Goal: Find specific page/section: Find specific page/section

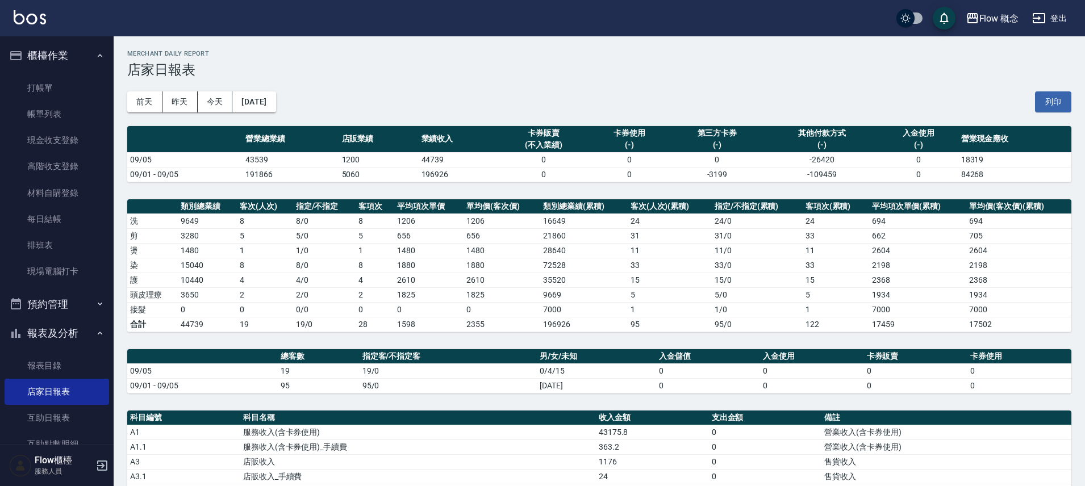
scroll to position [279, 0]
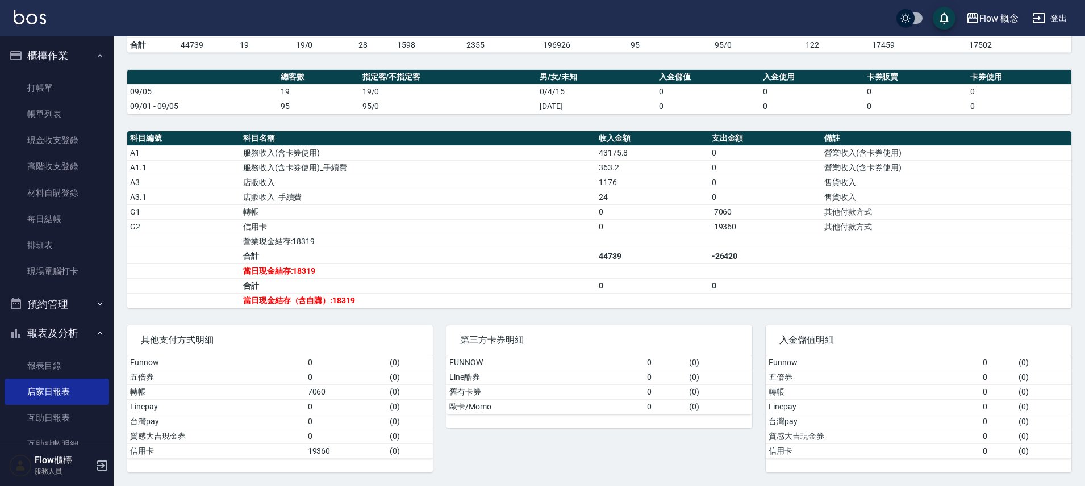
click at [294, 297] on td "當日現金結存（含自購）:18319" at bounding box center [417, 300] width 355 height 15
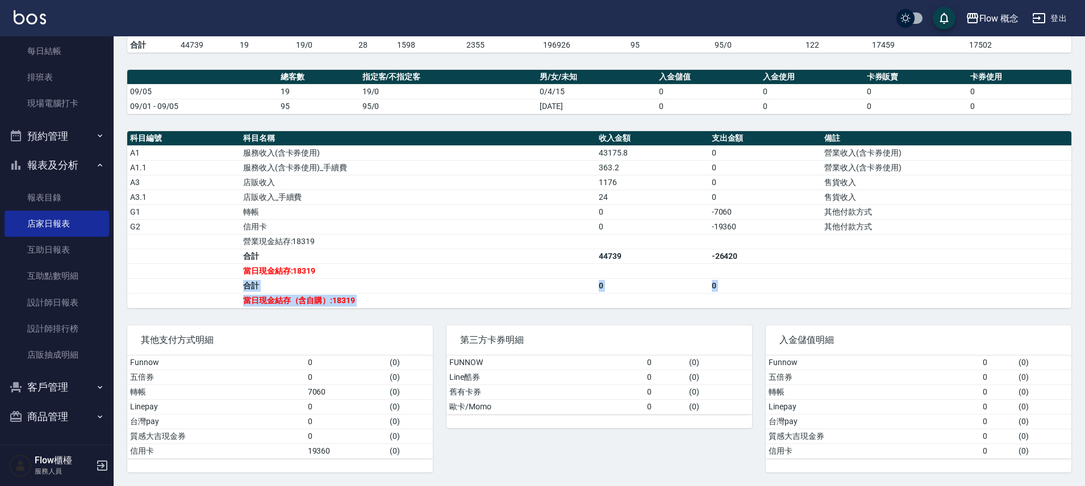
drag, startPoint x: 351, startPoint y: 275, endPoint x: 365, endPoint y: 303, distance: 30.7
click at [331, 315] on div "Flow 概念 [DATE] 店家日報表 列印時間： [DATE][PHONE_NUMBER]:23 Merchant Daily Report 店家日報表 …" at bounding box center [599, 121] width 971 height 729
click at [370, 300] on td "當日現金結存（含自購）:18319" at bounding box center [417, 300] width 355 height 15
drag, startPoint x: 285, startPoint y: 316, endPoint x: 244, endPoint y: 320, distance: 41.0
click at [244, 320] on div "Flow 概念 [DATE] 店家日報表 列印時間： [DATE][PHONE_NUMBER]:23 Merchant Daily Report 店家日報表 …" at bounding box center [599, 121] width 971 height 729
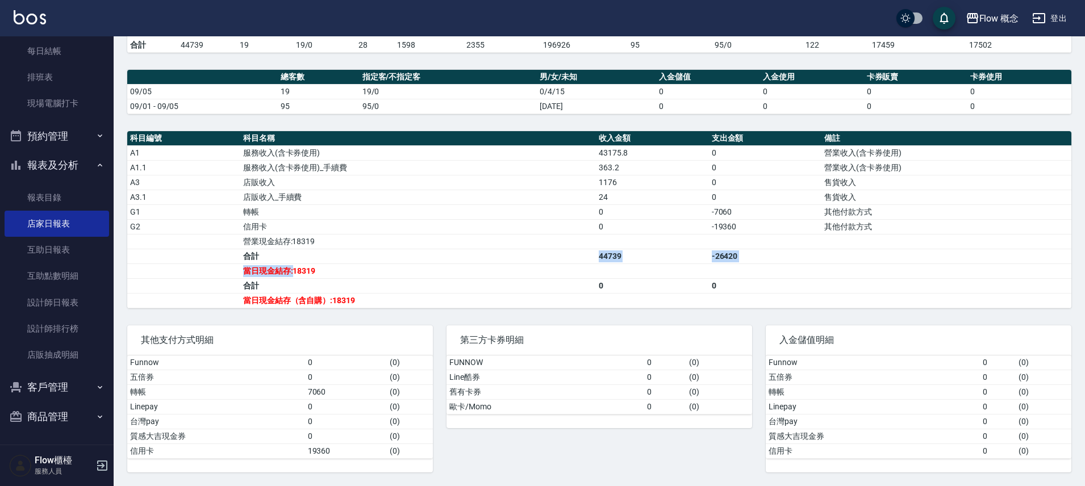
drag, startPoint x: 292, startPoint y: 267, endPoint x: 361, endPoint y: 254, distance: 69.4
click at [361, 254] on tbody "A1 服務收入(含卡券使用) 43175.8 0 營業收入(含卡券使用) A1.1 服務收入(含卡券使用)_手續費 363.2 0 營業收入(含卡券使用) A…" at bounding box center [599, 226] width 944 height 162
click at [361, 257] on td "合計" at bounding box center [417, 256] width 355 height 15
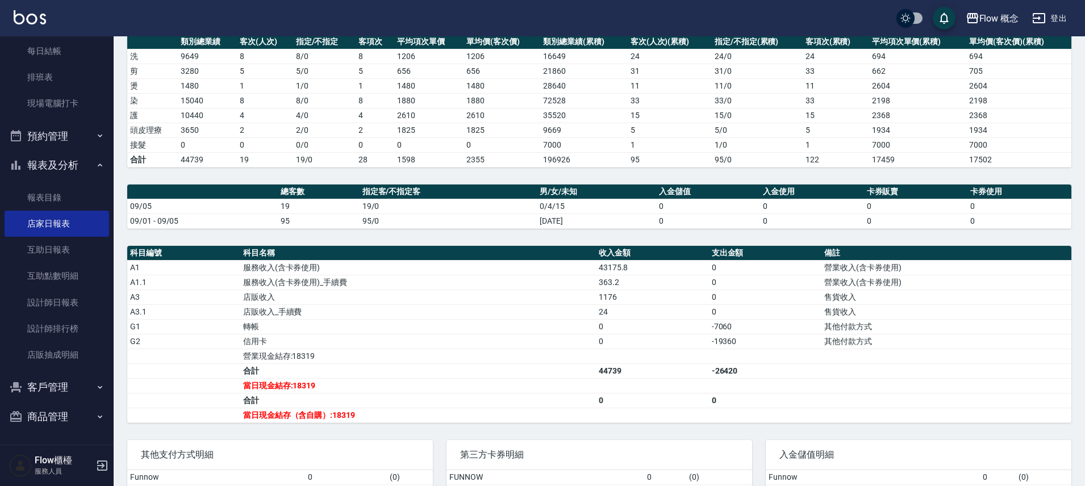
scroll to position [0, 0]
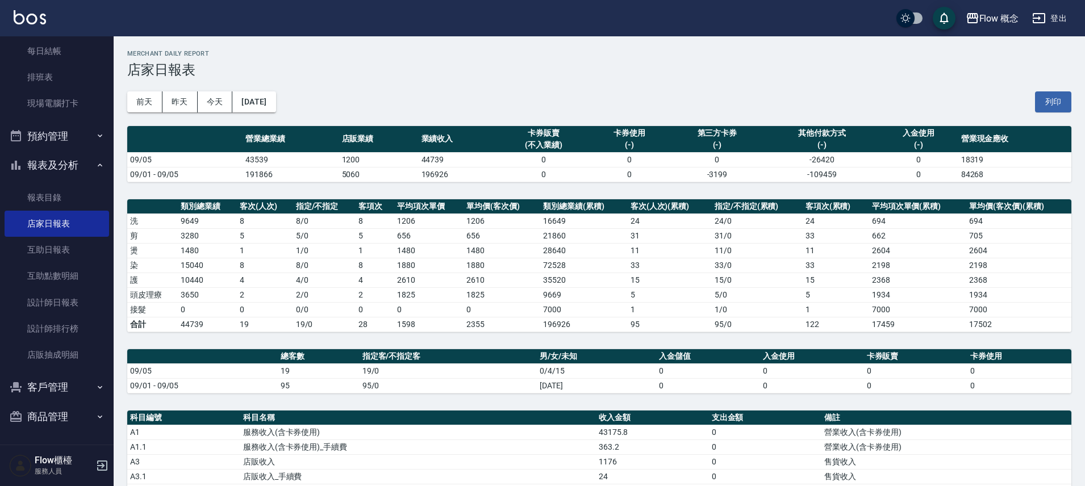
click at [378, 303] on td "0" at bounding box center [374, 309] width 39 height 15
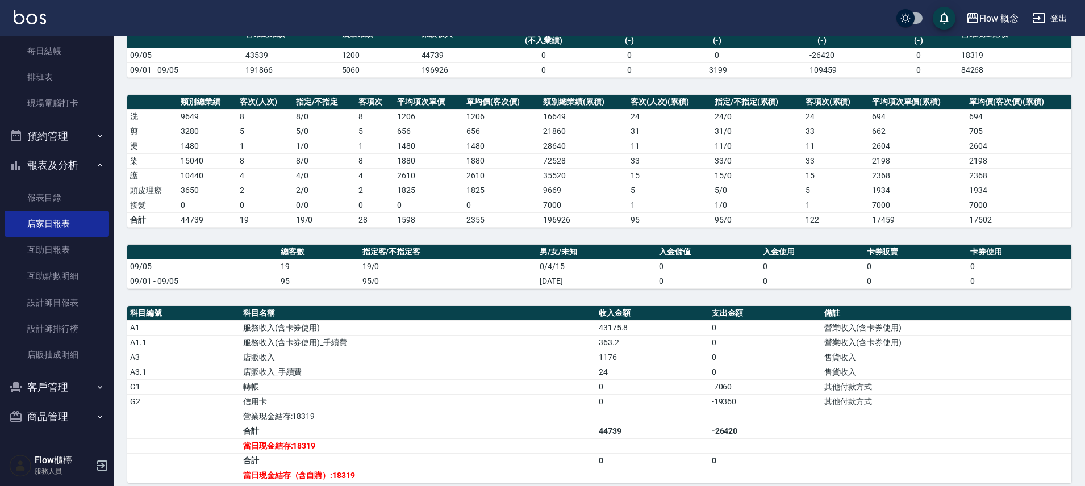
drag, startPoint x: 369, startPoint y: 364, endPoint x: 206, endPoint y: 408, distance: 168.7
click at [206, 408] on tbody "A1 服務收入(含卡券使用) 43175.8 0 營業收入(含卡券使用) A1.1 服務收入(含卡券使用)_手續費 363.2 0 營業收入(含卡券使用) A…" at bounding box center [599, 401] width 944 height 162
click at [49, 294] on link "設計師日報表" at bounding box center [57, 303] width 104 height 26
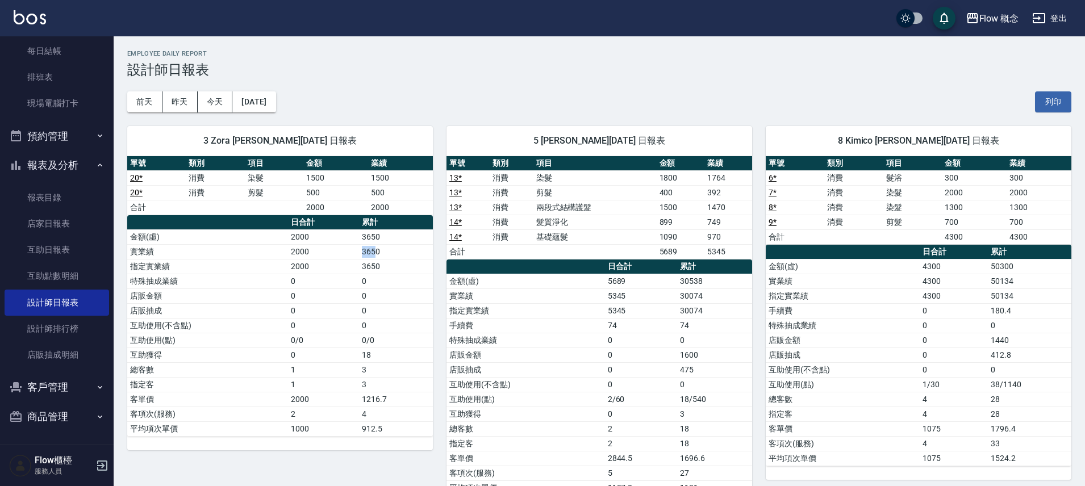
drag, startPoint x: 378, startPoint y: 246, endPoint x: 345, endPoint y: 247, distance: 32.4
click at [345, 247] on tr "實業績 2000 3650" at bounding box center [280, 251] width 306 height 15
click at [344, 303] on td "0" at bounding box center [323, 310] width 71 height 15
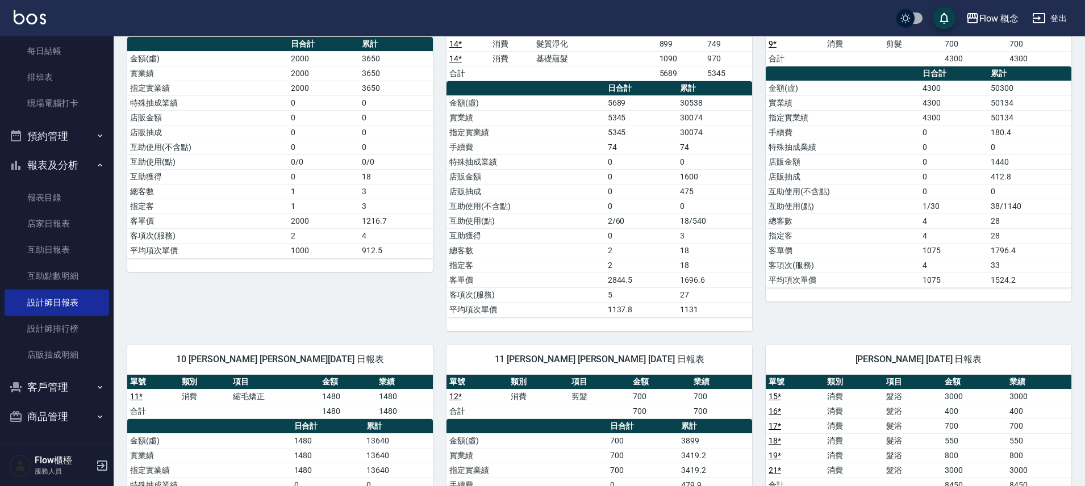
scroll to position [94, 0]
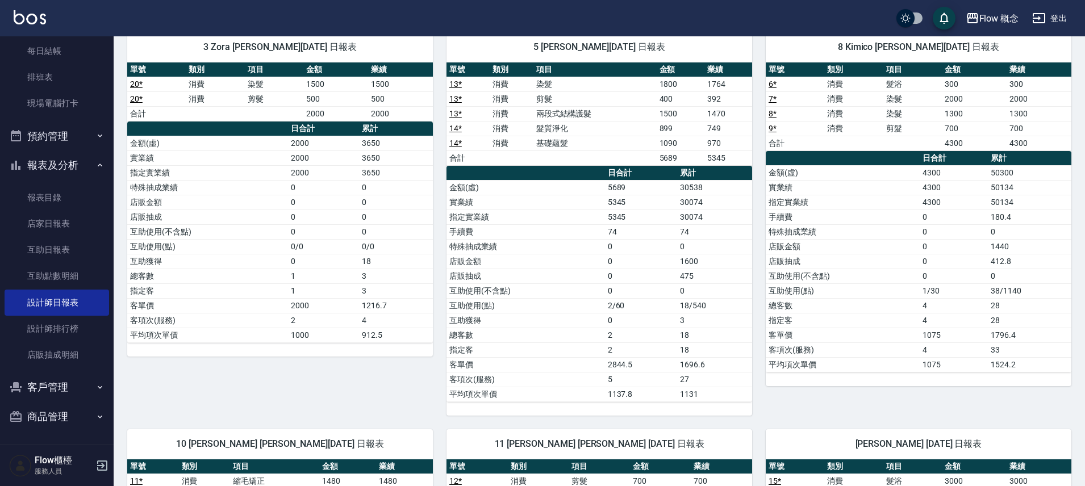
click at [336, 208] on td "0" at bounding box center [323, 202] width 71 height 15
drag, startPoint x: 573, startPoint y: 165, endPoint x: 845, endPoint y: 194, distance: 273.5
click at [574, 165] on td "a dense table" at bounding box center [594, 157] width 123 height 15
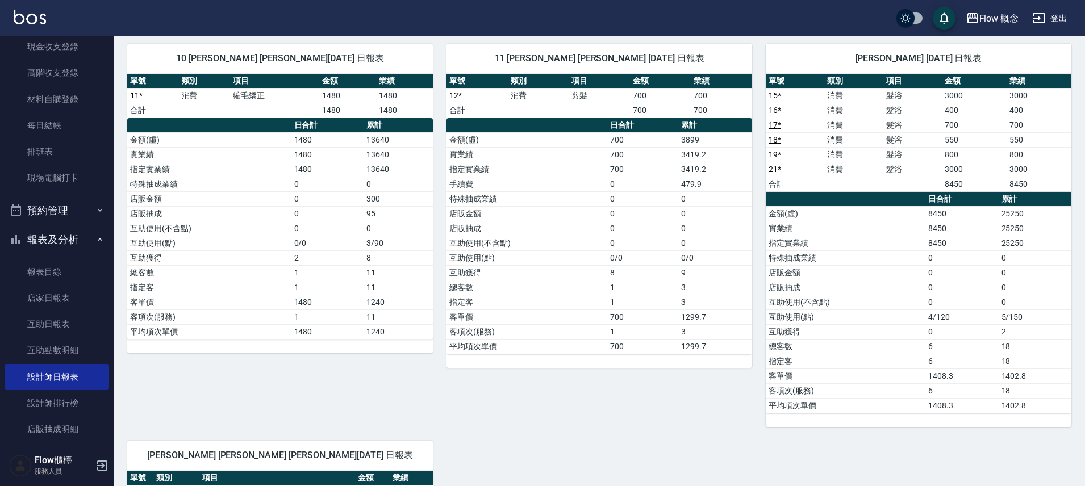
scroll to position [0, 0]
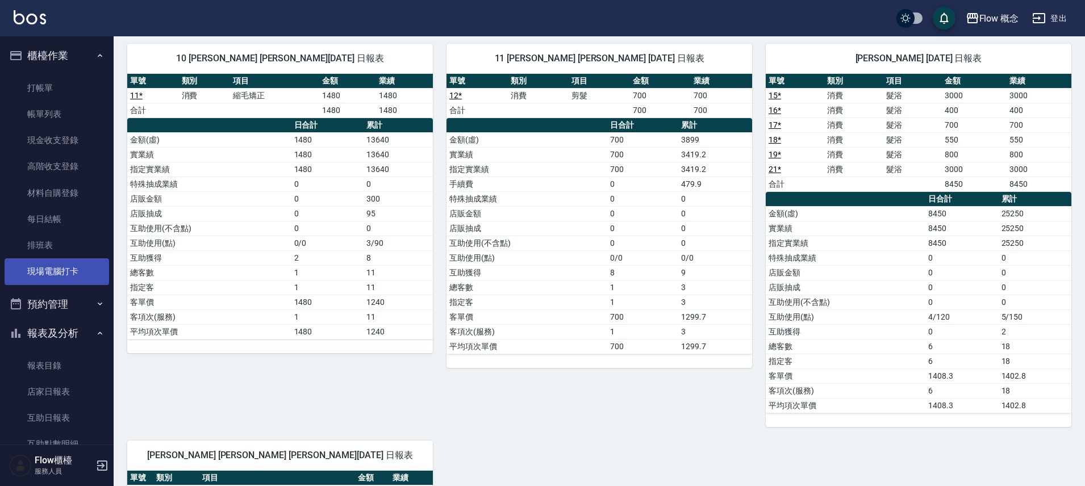
click at [70, 275] on link "現場電腦打卡" at bounding box center [57, 271] width 104 height 26
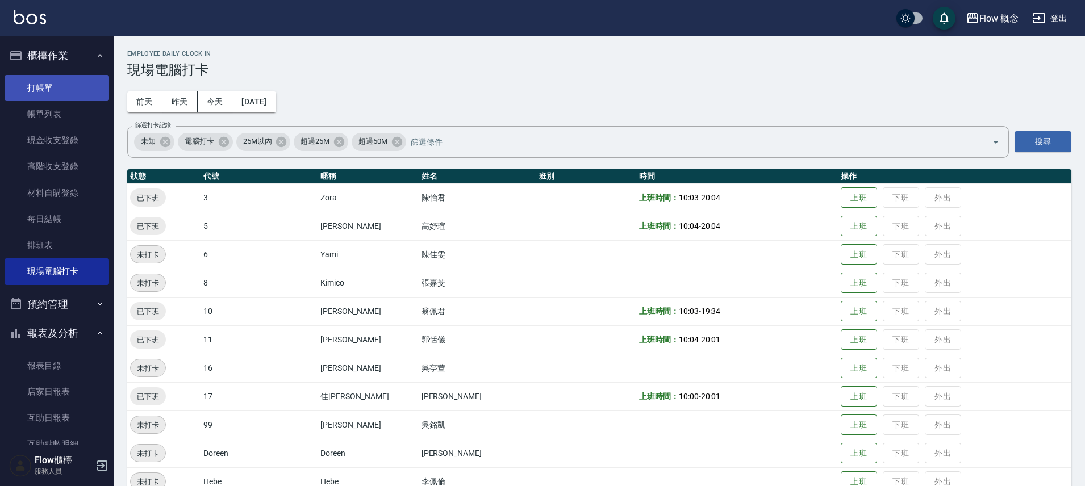
click at [34, 96] on link "打帳單" at bounding box center [57, 88] width 104 height 26
